Goal: Task Accomplishment & Management: Use online tool/utility

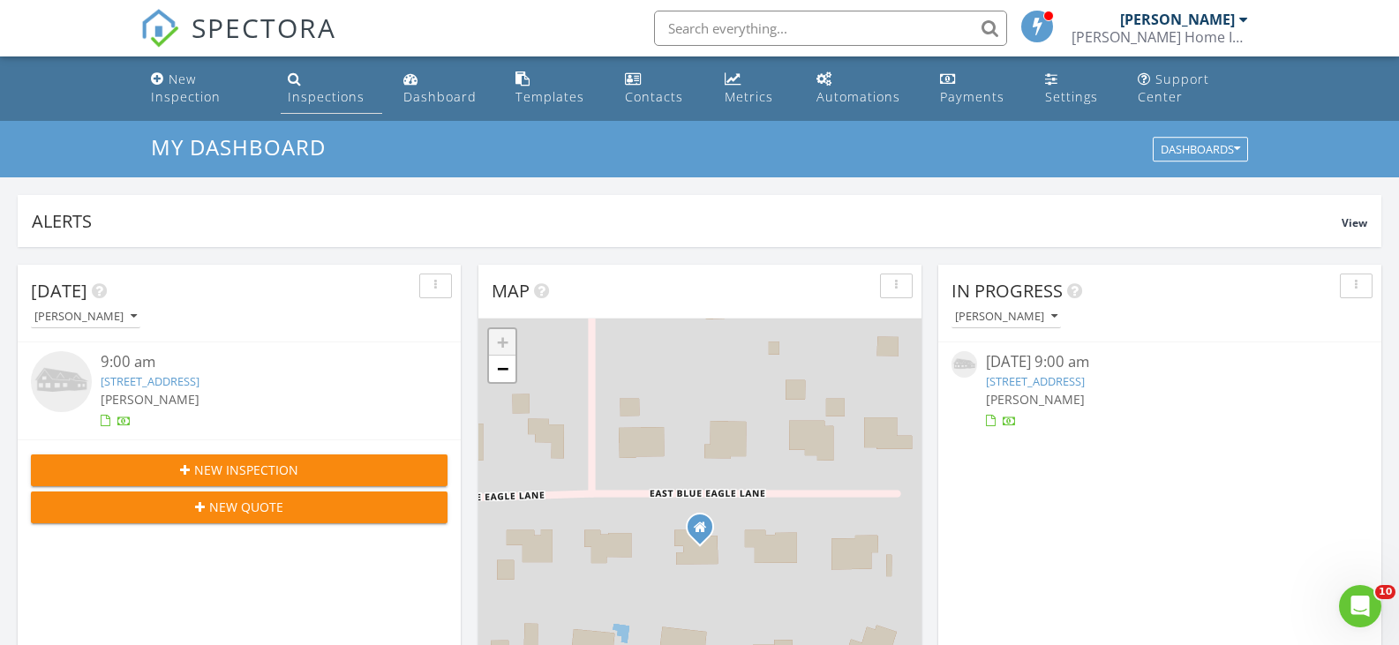
click at [332, 98] on div "Inspections" at bounding box center [326, 96] width 77 height 17
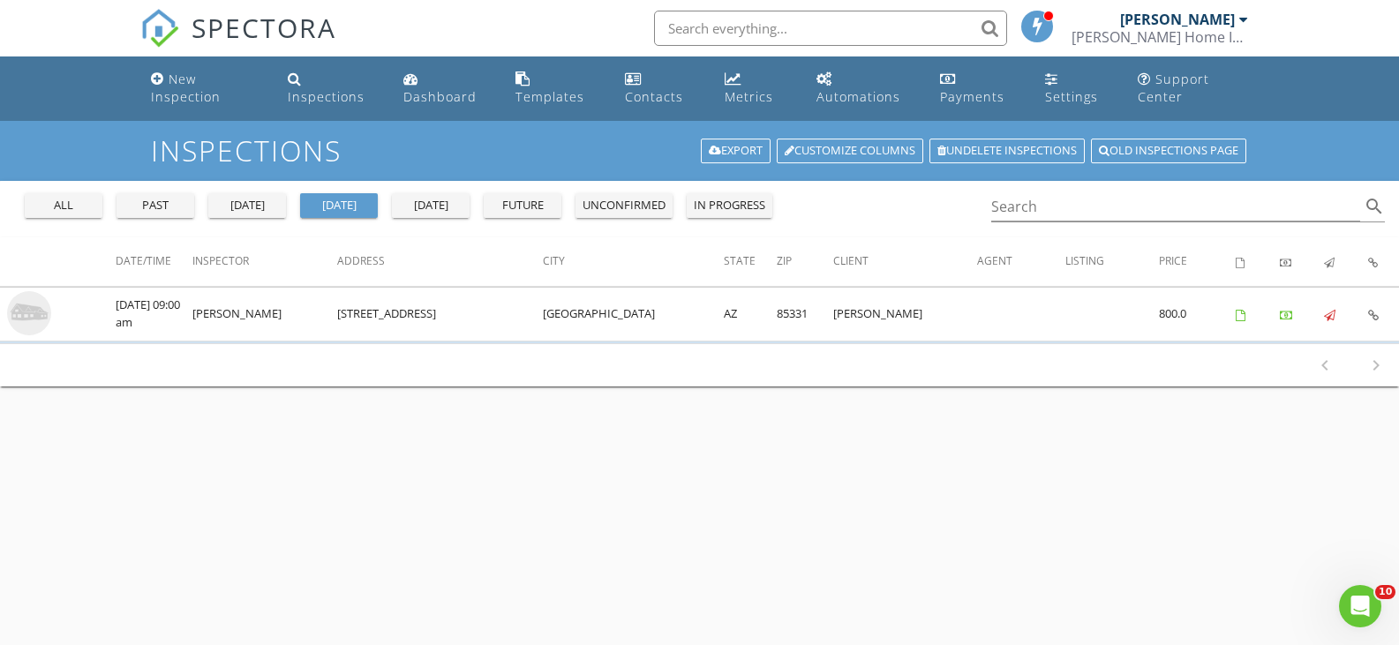
click at [86, 207] on div "all" at bounding box center [64, 206] width 64 height 18
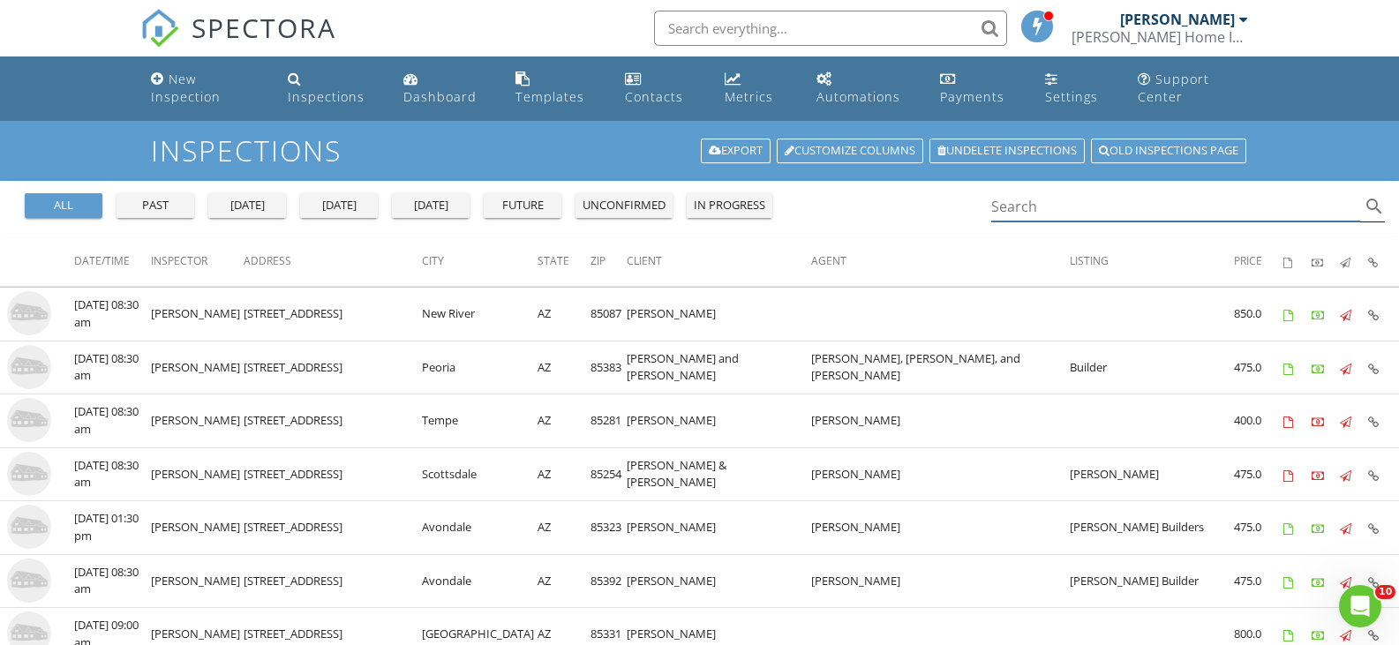
click at [1070, 206] on input "Search" at bounding box center [1176, 206] width 370 height 29
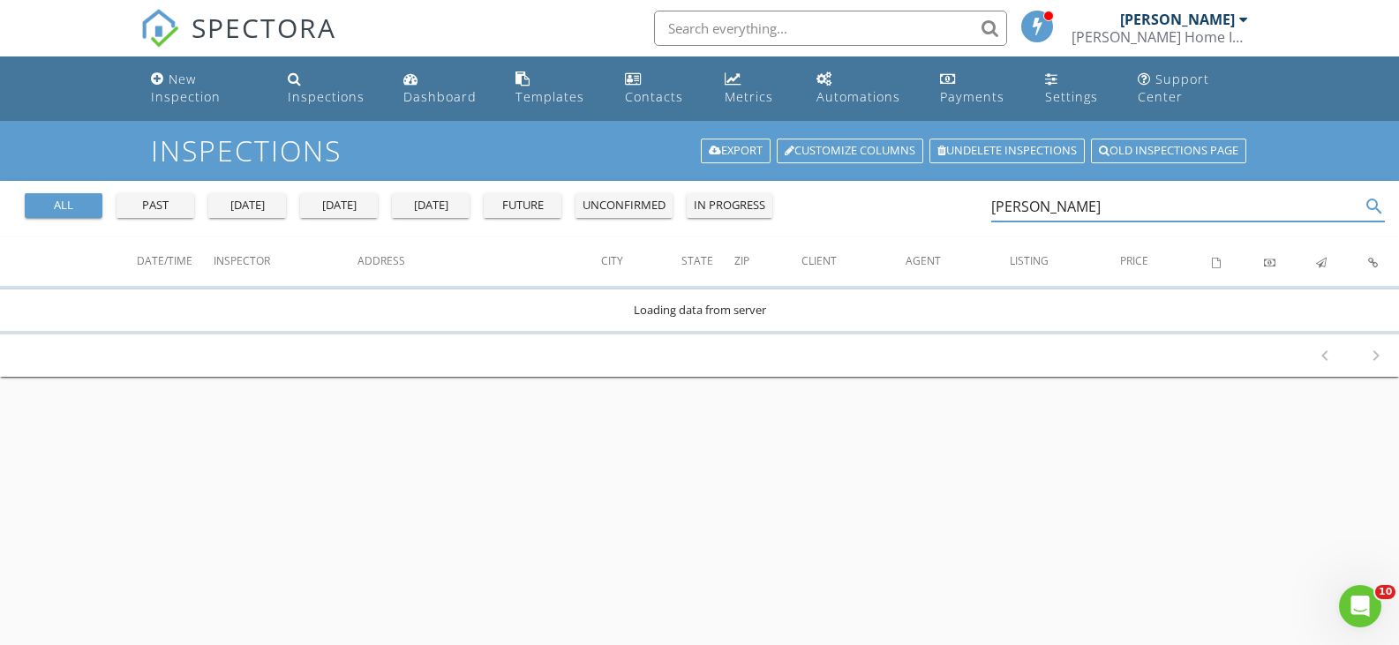
type input "risa skibell"
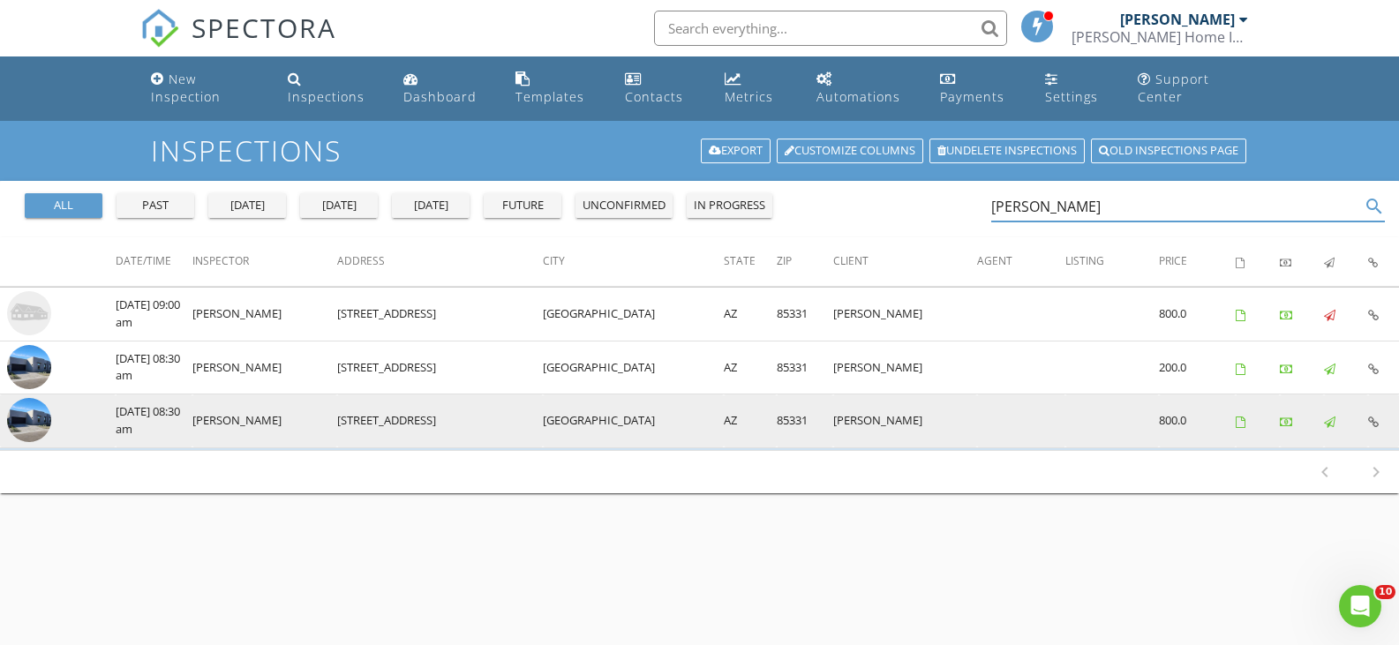
click at [23, 427] on img at bounding box center [29, 420] width 44 height 44
click at [35, 425] on img at bounding box center [29, 420] width 44 height 44
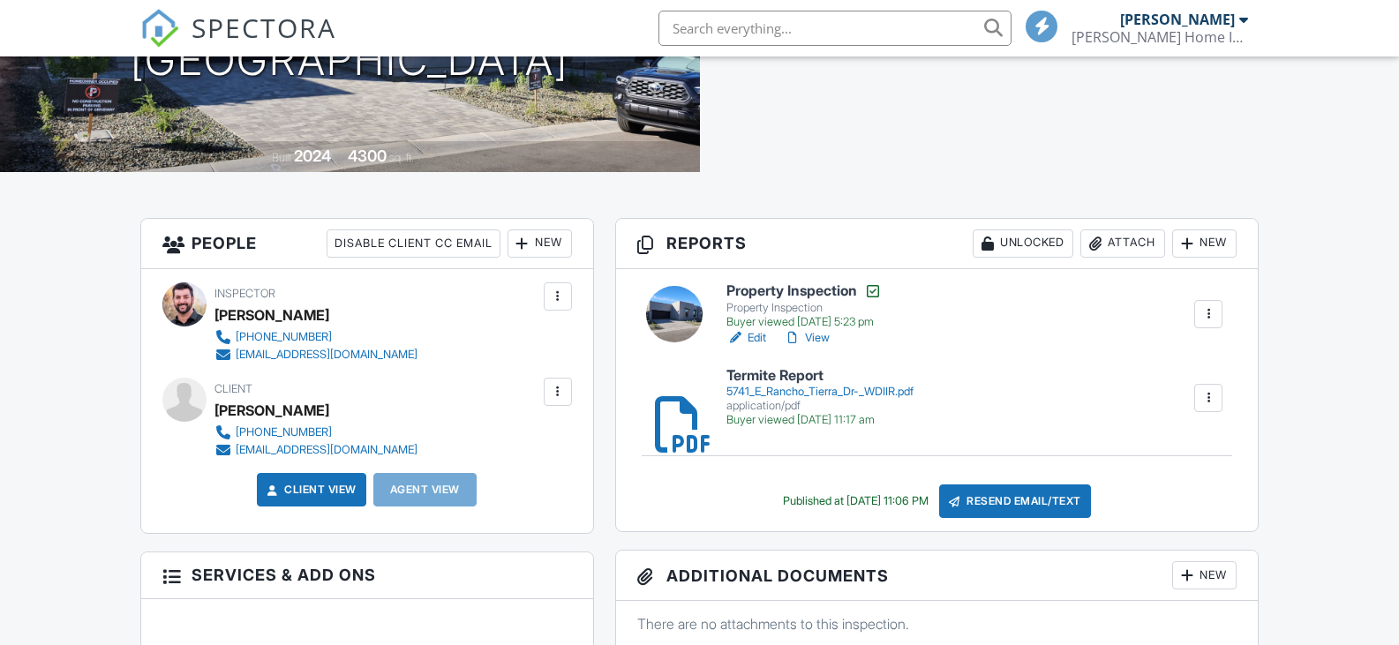
scroll to position [358, 0]
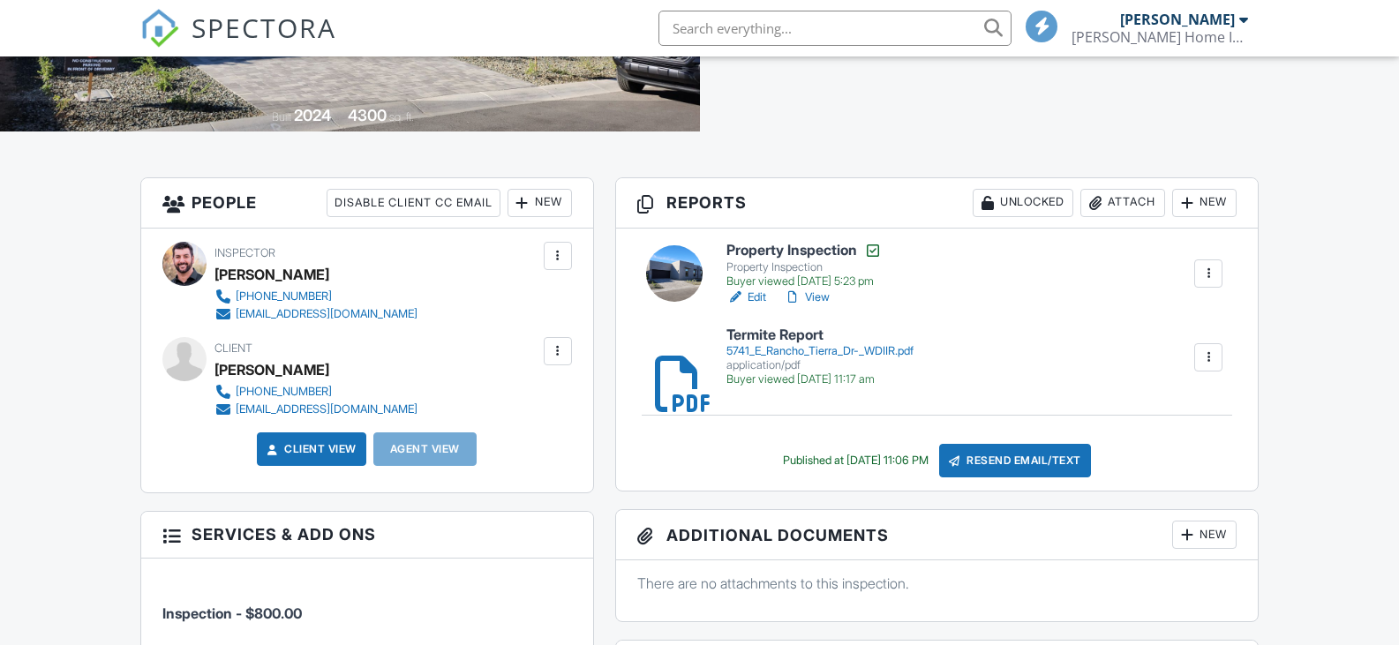
click at [771, 357] on div "5741_E_Rancho_Tierra_Dr-_WDIIR.pdf" at bounding box center [819, 351] width 187 height 14
click at [816, 296] on link "View" at bounding box center [807, 298] width 46 height 18
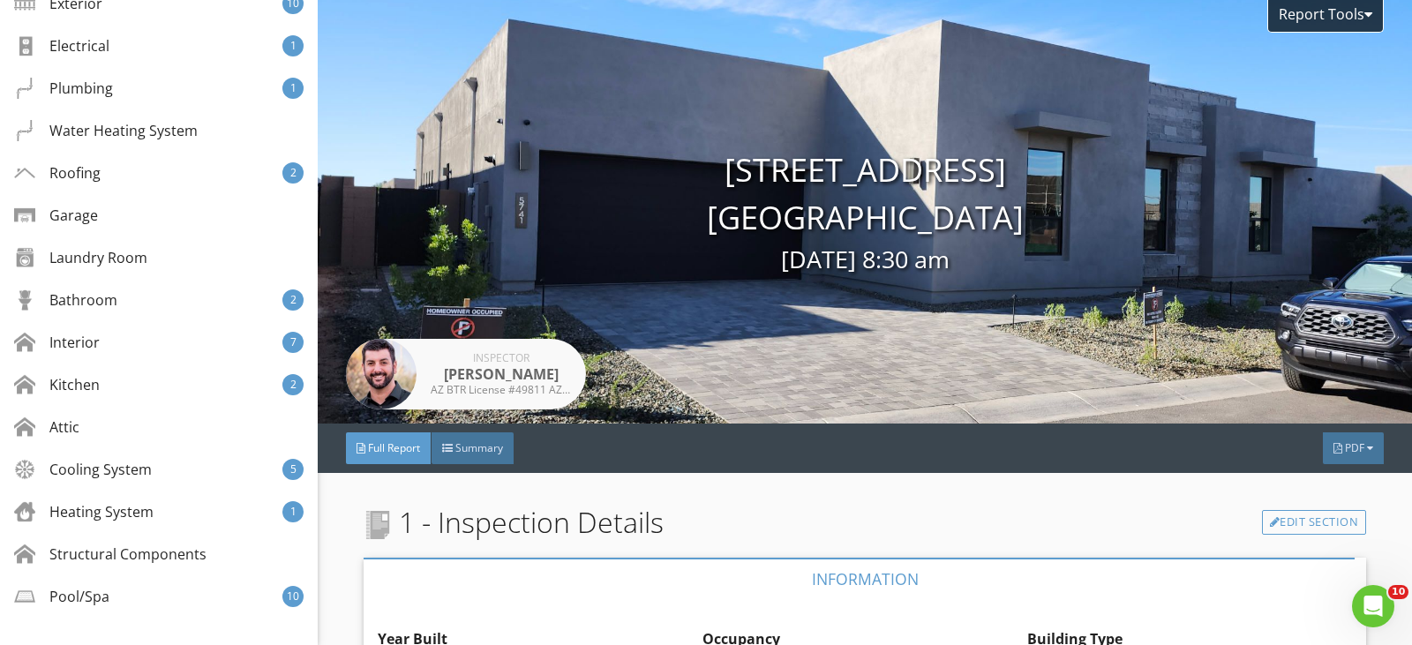
scroll to position [415, 0]
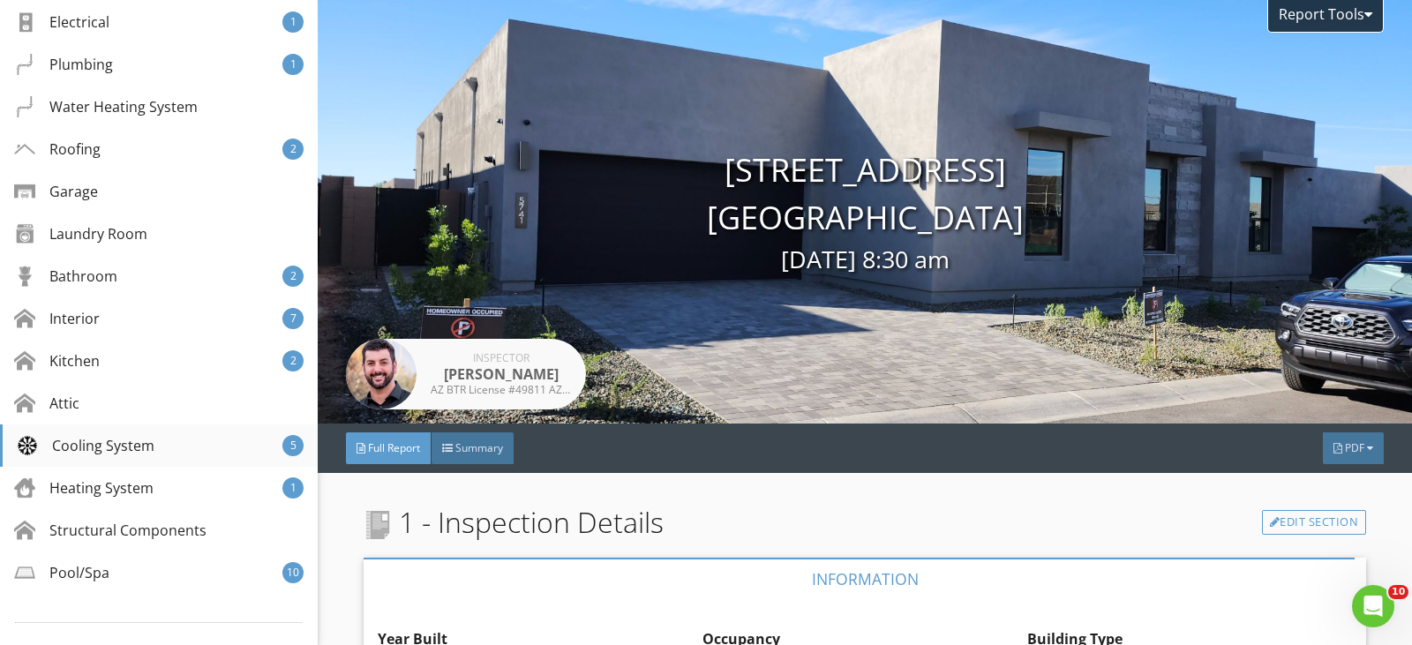
click at [206, 447] on div "Cooling System 5" at bounding box center [159, 445] width 318 height 42
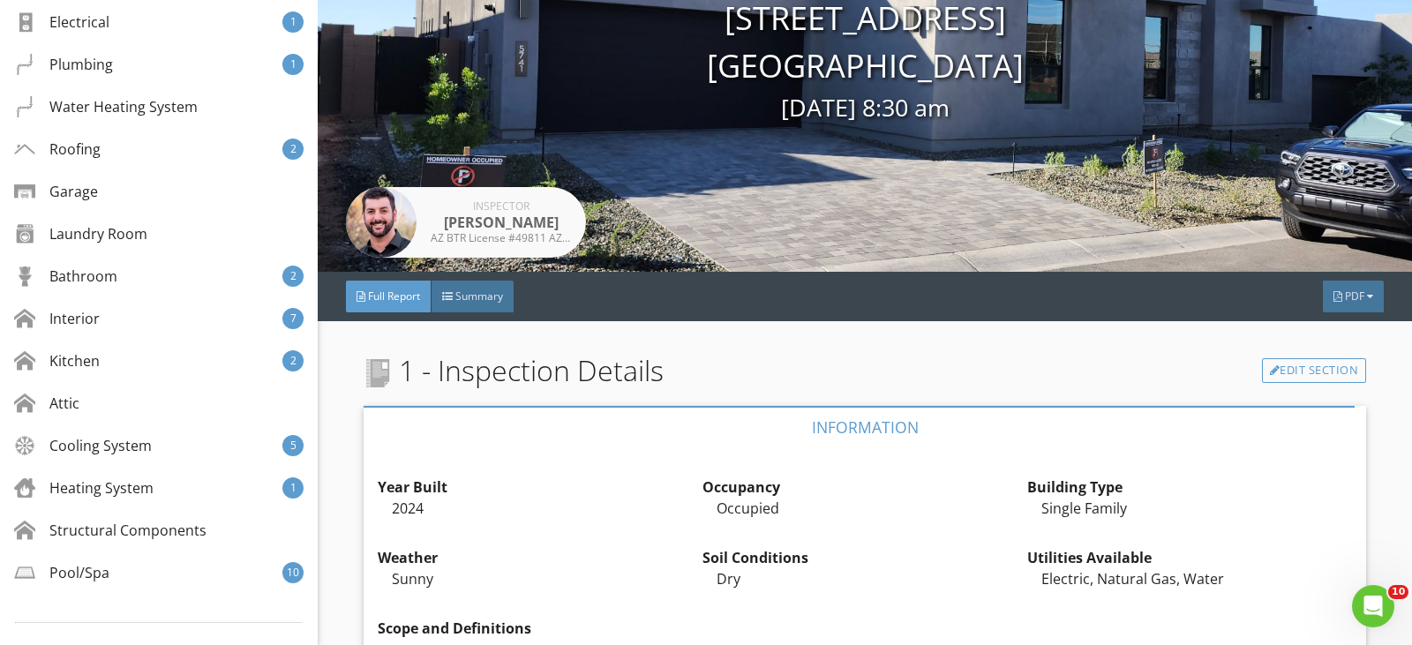
scroll to position [0, 0]
